Goal: Connect with others: Connect with others

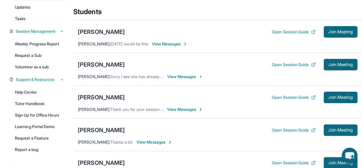
scroll to position [64, 0]
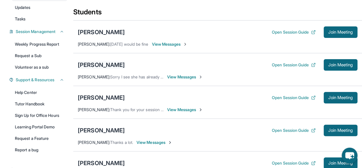
click at [95, 68] on div "[PERSON_NAME]" at bounding box center [101, 65] width 47 height 8
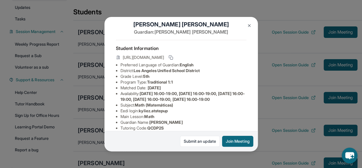
scroll to position [9, 0]
click at [248, 24] on img at bounding box center [249, 25] width 5 height 5
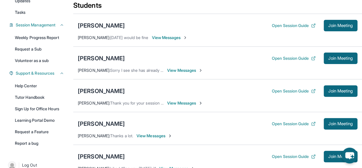
scroll to position [71, 0]
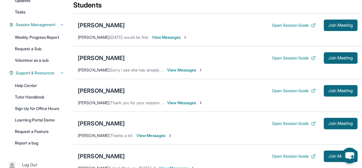
click at [96, 93] on div "[PERSON_NAME]" at bounding box center [101, 91] width 47 height 8
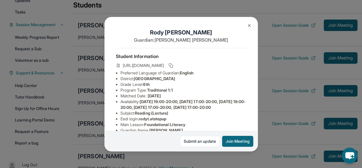
click at [249, 27] on img at bounding box center [249, 25] width 5 height 5
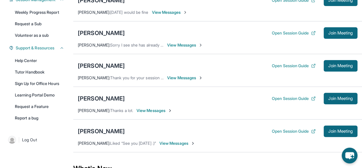
scroll to position [98, 0]
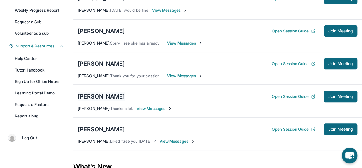
click at [108, 97] on div "[PERSON_NAME]" at bounding box center [101, 96] width 47 height 8
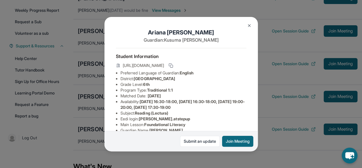
click at [250, 24] on img at bounding box center [249, 25] width 5 height 5
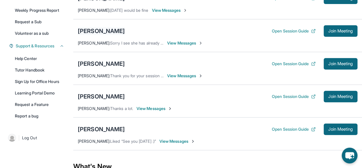
click at [95, 35] on div "[PERSON_NAME]" at bounding box center [101, 31] width 47 height 8
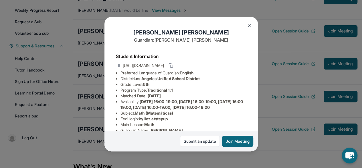
click at [249, 24] on img at bounding box center [249, 25] width 5 height 5
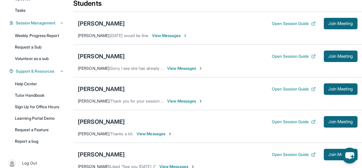
scroll to position [71, 0]
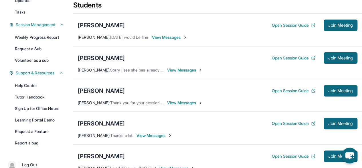
click at [103, 62] on div "[PERSON_NAME]" at bounding box center [101, 58] width 47 height 8
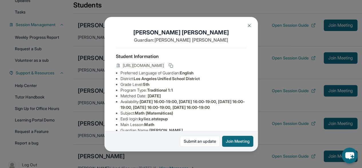
click at [246, 27] on button at bounding box center [249, 25] width 11 height 11
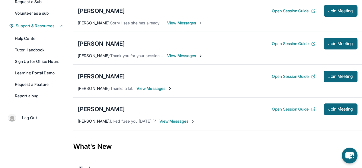
scroll to position [119, 0]
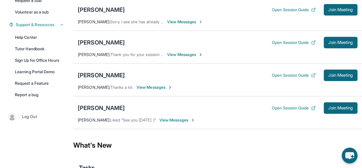
click at [99, 79] on div "[PERSON_NAME]" at bounding box center [101, 75] width 47 height 8
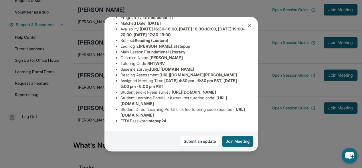
scroll to position [121, 0]
click at [249, 25] on img at bounding box center [249, 25] width 5 height 5
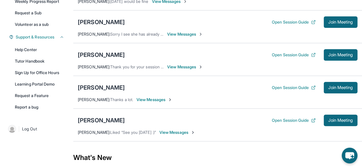
scroll to position [107, 0]
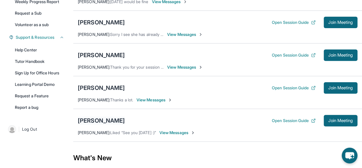
click at [102, 124] on div "[PERSON_NAME]" at bounding box center [101, 120] width 47 height 8
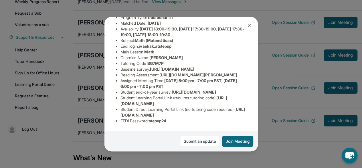
scroll to position [85, 0]
click at [252, 25] on button at bounding box center [249, 25] width 11 height 11
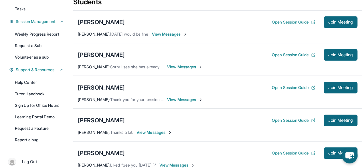
scroll to position [70, 0]
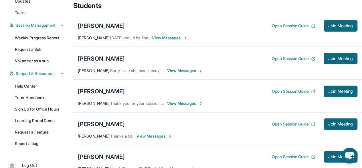
click at [88, 94] on div "[PERSON_NAME]" at bounding box center [101, 91] width 47 height 8
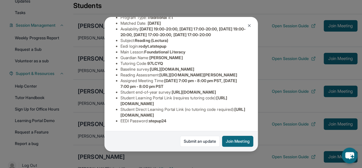
scroll to position [85, 0]
click at [252, 30] on button at bounding box center [249, 25] width 11 height 11
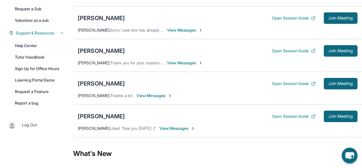
scroll to position [111, 0]
